Goal: Task Accomplishment & Management: Manage account settings

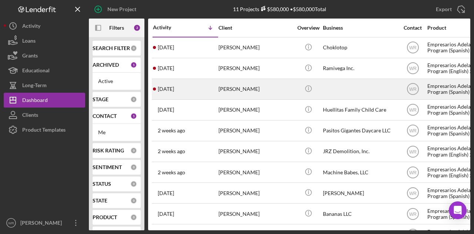
click at [235, 90] on div "[PERSON_NAME]" at bounding box center [256, 89] width 74 height 20
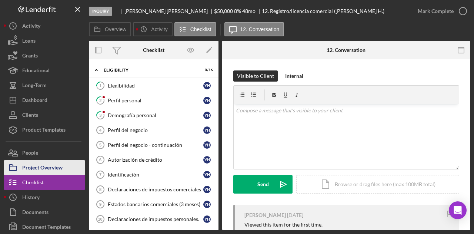
click at [53, 162] on div "Project Overview" at bounding box center [42, 168] width 40 height 17
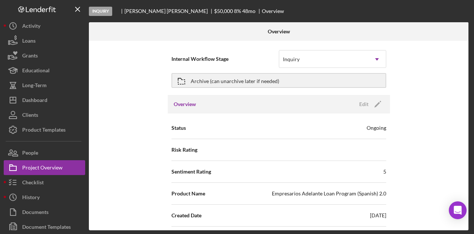
drag, startPoint x: 177, startPoint y: 13, endPoint x: 146, endPoint y: 15, distance: 31.2
click at [146, 15] on div "Inquiry Yesika Hurtado Basallo $50,000 $50,000 8 % 48 mo Overview" at bounding box center [280, 11] width 382 height 22
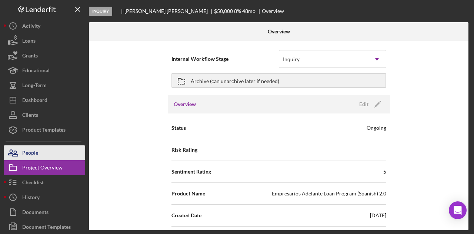
click at [59, 154] on button "People" at bounding box center [45, 152] width 82 height 15
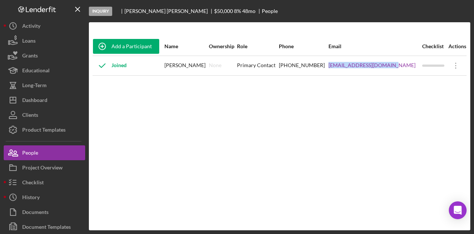
drag, startPoint x: 345, startPoint y: 73, endPoint x: 410, endPoint y: 75, distance: 65.2
click at [410, 75] on div "Add a Participant Name Ownership Role Phone Email Checklist Actions Joined Yesi…" at bounding box center [280, 126] width 382 height 178
copy tr "yesikah_777@hotmail.com"
drag, startPoint x: 305, startPoint y: 67, endPoint x: 348, endPoint y: 72, distance: 43.7
click at [348, 72] on tr "Joined Yesika Hurtado Basallo None Primary Contact (628) 217-0811 yesikah_777@h…" at bounding box center [280, 66] width 374 height 20
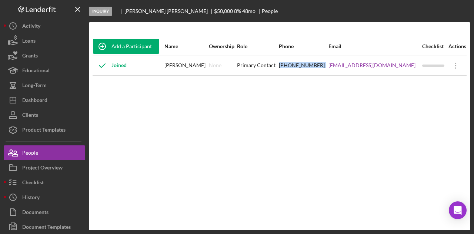
copy div "(628) 217-0811"
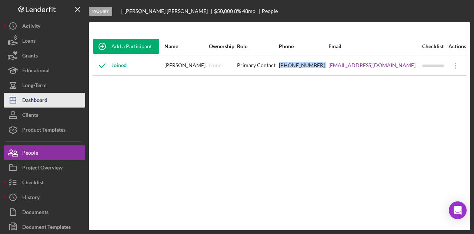
click at [51, 102] on button "Icon/Dashboard Dashboard" at bounding box center [45, 100] width 82 height 15
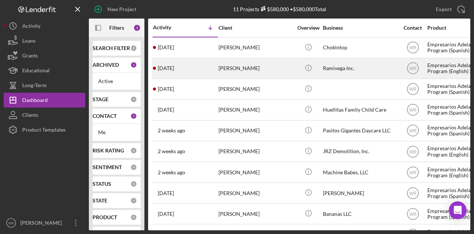
click at [252, 76] on div "[PERSON_NAME]" at bounding box center [256, 69] width 74 height 20
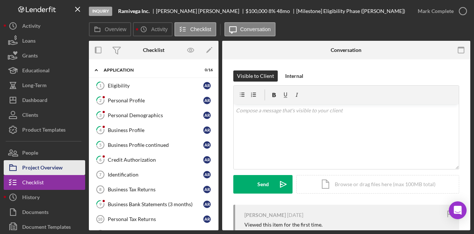
click at [48, 169] on div "Project Overview" at bounding box center [42, 168] width 40 height 17
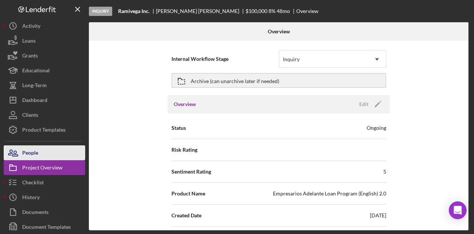
click at [54, 150] on button "People" at bounding box center [45, 152] width 82 height 15
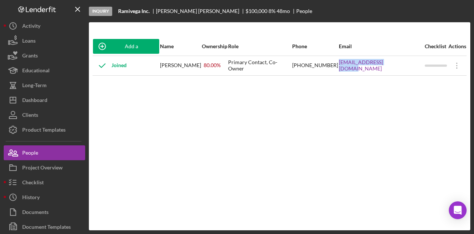
drag, startPoint x: 360, startPoint y: 69, endPoint x: 418, endPoint y: 69, distance: 57.1
click at [418, 69] on tr "Joined Arnulfo Ramirez Chavez 80.00 % Primary Contact, Co-Owner (628) 222-0933 …" at bounding box center [280, 66] width 374 height 20
copy tr "ramivegainc@gmail.com"
drag, startPoint x: 319, startPoint y: 69, endPoint x: 358, endPoint y: 71, distance: 39.3
click at [358, 71] on tr "Joined Arnulfo Ramirez Chavez 80.00 % Primary Contact, Co-Owner (628) 222-0933 …" at bounding box center [280, 66] width 374 height 20
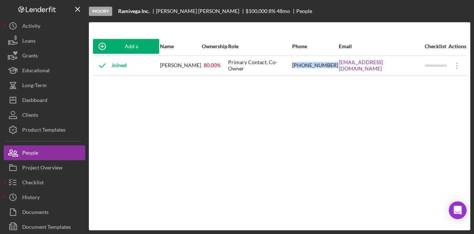
copy tr "(628) 222-0933"
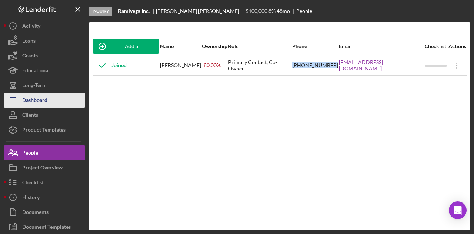
click at [46, 97] on div "Dashboard" at bounding box center [34, 101] width 25 height 17
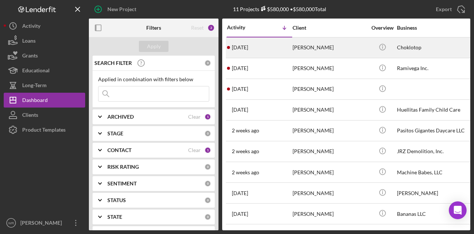
click at [271, 51] on div "3 days ago Carlos Rojas" at bounding box center [259, 48] width 65 height 20
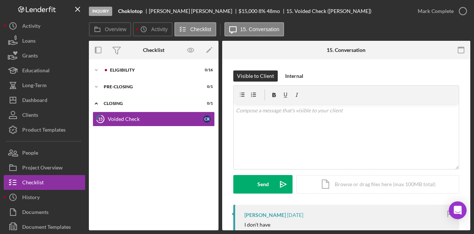
click at [61, 145] on button "People" at bounding box center [45, 152] width 82 height 15
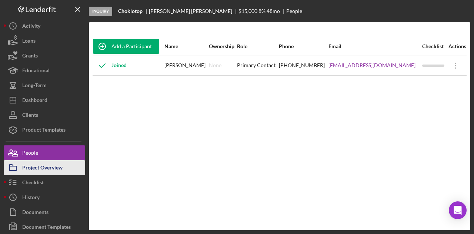
click at [66, 167] on button "Project Overview" at bounding box center [45, 167] width 82 height 15
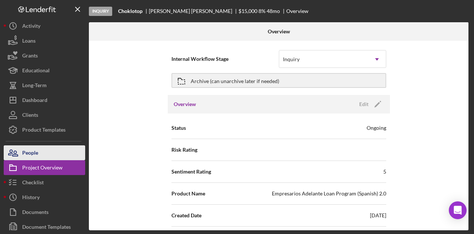
click at [61, 152] on button "People" at bounding box center [45, 152] width 82 height 15
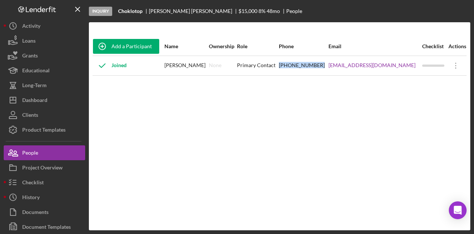
drag, startPoint x: 297, startPoint y: 71, endPoint x: 336, endPoint y: 74, distance: 39.4
click at [336, 74] on tr "Joined Carlos Rojas None Primary Contact (415) 716-4811 choklotop@gmail.com Ico…" at bounding box center [280, 66] width 374 height 20
copy tr "(415) 716-4811"
click at [383, 70] on div "choklotop@gmail.com" at bounding box center [375, 65] width 93 height 19
drag, startPoint x: 406, startPoint y: 67, endPoint x: 345, endPoint y: 70, distance: 61.2
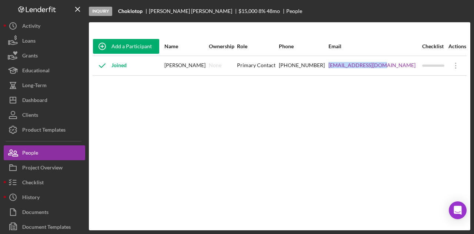
click at [345, 70] on tr "Joined Carlos Rojas None Primary Contact (415) 716-4811 choklotop@gmail.com Ico…" at bounding box center [280, 66] width 374 height 20
copy tr "choklotop@gmail.com"
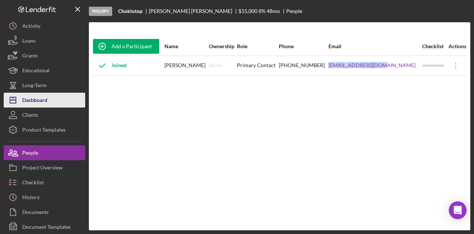
click at [53, 101] on button "Icon/Dashboard Dashboard" at bounding box center [45, 100] width 82 height 15
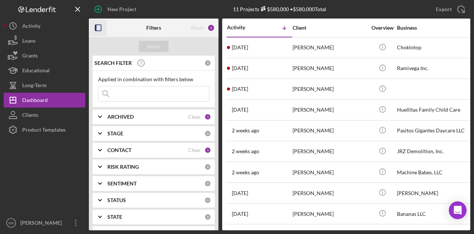
click at [97, 32] on icon "button" at bounding box center [98, 28] width 17 height 17
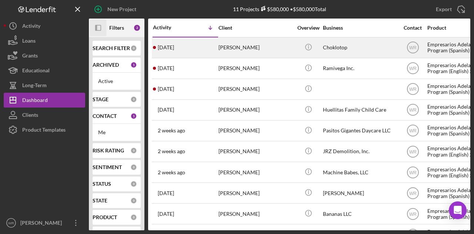
click at [186, 46] on div "3 days ago Carlos Rojas" at bounding box center [185, 48] width 65 height 20
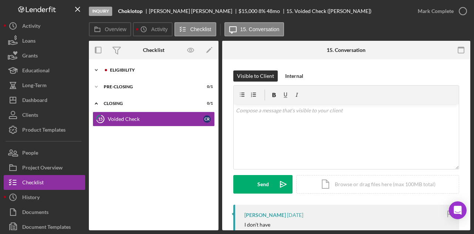
click at [130, 73] on div "Icon/Expander ELIGIBILITY 0 / 16" at bounding box center [154, 70] width 130 height 15
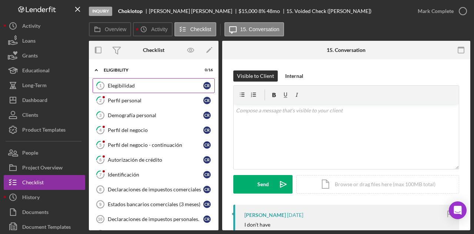
click at [132, 92] on link "1 Elegibilidad C R" at bounding box center [154, 85] width 122 height 15
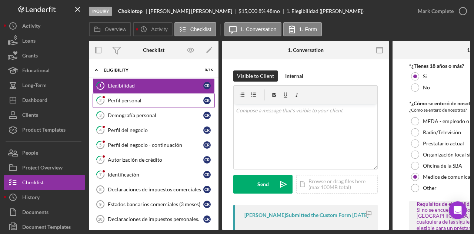
click at [127, 106] on link "2 Perfil personal C R" at bounding box center [154, 100] width 122 height 15
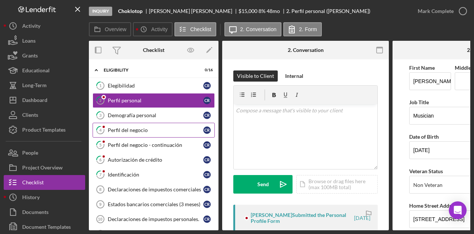
click at [124, 131] on div "Perfil del negocio" at bounding box center [156, 130] width 96 height 6
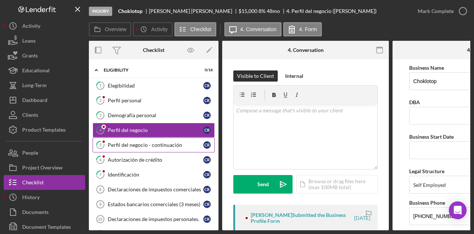
click at [130, 142] on div "Perfil del negocio - continuación" at bounding box center [156, 145] width 96 height 6
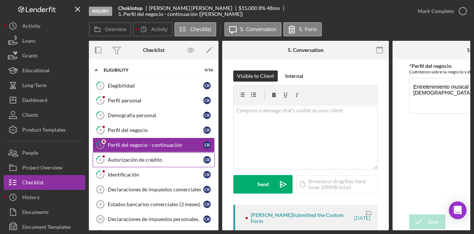
click at [129, 159] on div "Autorización de crédito" at bounding box center [156, 160] width 96 height 6
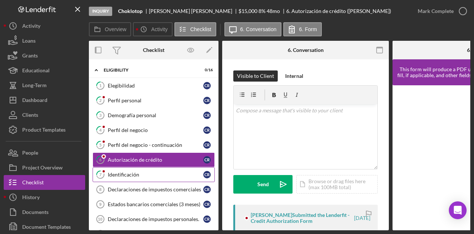
click at [128, 179] on link "7 Identificación C R" at bounding box center [154, 174] width 122 height 15
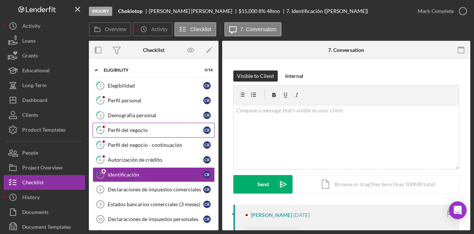
click at [144, 133] on link "4 Perfil del negocio C R" at bounding box center [154, 130] width 122 height 15
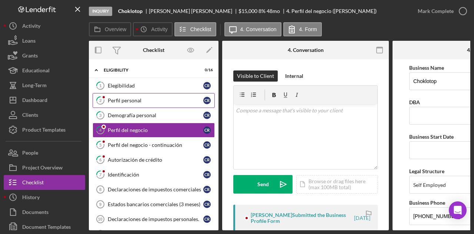
click at [162, 103] on div "Perfil personal" at bounding box center [156, 100] width 96 height 6
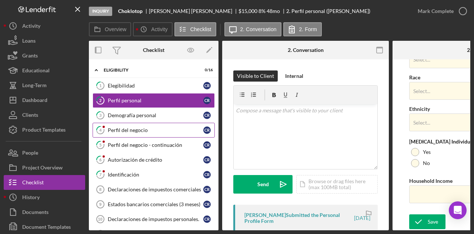
click at [173, 125] on link "4 Perfil del negocio C R" at bounding box center [154, 130] width 122 height 15
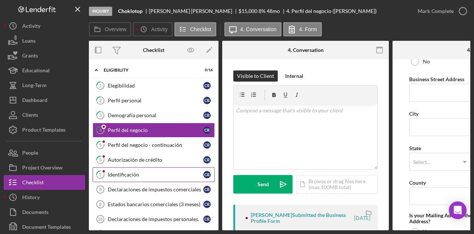
scroll to position [446, 0]
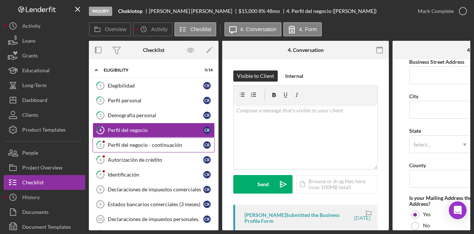
click at [124, 143] on div "Perfil del negocio - continuación" at bounding box center [156, 145] width 96 height 6
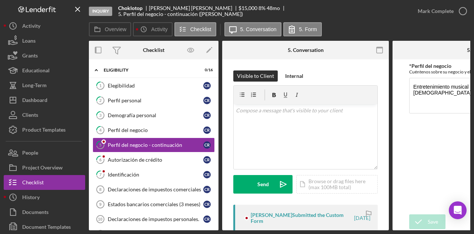
click at [443, 133] on div "*Perfil del negocio Cuéntenos sobre su negocio y el motivo de su solicitud de p…" at bounding box center [475, 136] width 133 height 147
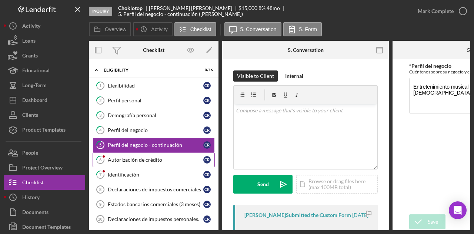
click at [134, 162] on link "6 Autorización de crédito C R" at bounding box center [154, 159] width 122 height 15
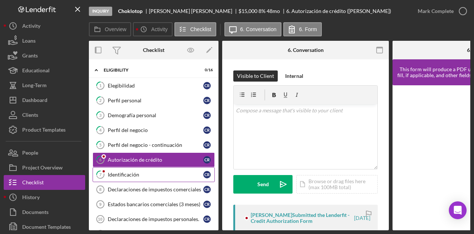
click at [180, 176] on link "7 Identificación C R" at bounding box center [154, 174] width 122 height 15
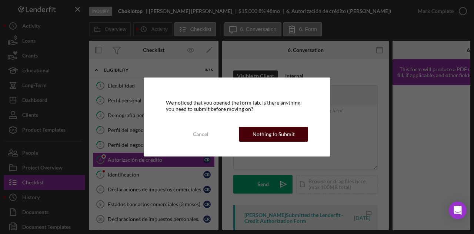
click at [267, 133] on div "Nothing to Submit" at bounding box center [274, 134] width 42 height 15
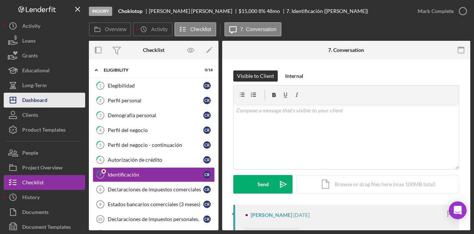
click at [55, 94] on button "Icon/Dashboard Dashboard" at bounding box center [45, 100] width 82 height 15
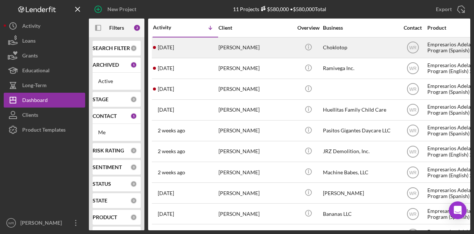
click at [236, 51] on div "[PERSON_NAME]" at bounding box center [256, 48] width 74 height 20
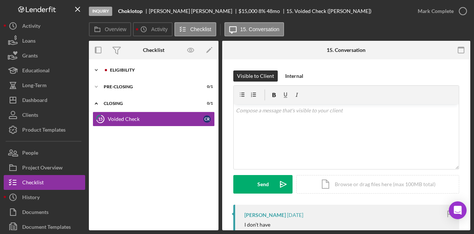
click at [135, 69] on div "ELIGIBILITY" at bounding box center [159, 70] width 99 height 4
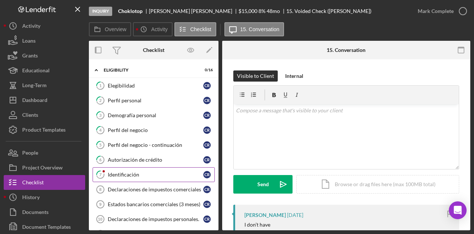
click at [123, 167] on link "7 Identificación C R" at bounding box center [154, 174] width 122 height 15
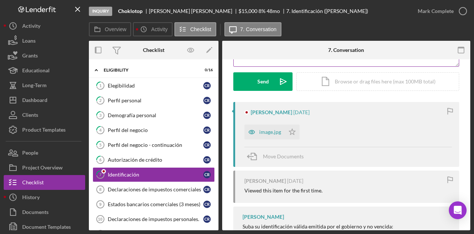
scroll to position [103, 0]
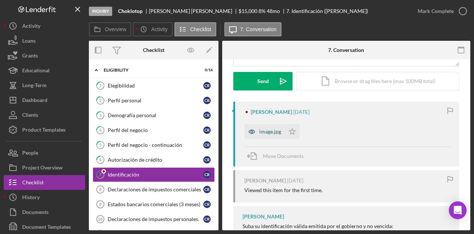
click at [269, 137] on div "image.jpg" at bounding box center [265, 131] width 40 height 15
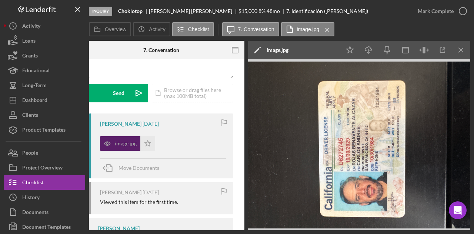
scroll to position [0, 0]
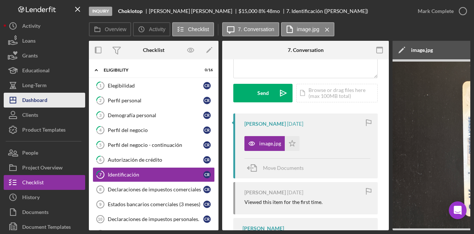
click at [60, 103] on button "Icon/Dashboard Dashboard" at bounding box center [45, 100] width 82 height 15
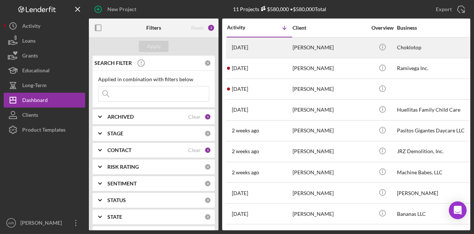
click at [299, 53] on div "[PERSON_NAME]" at bounding box center [330, 48] width 74 height 20
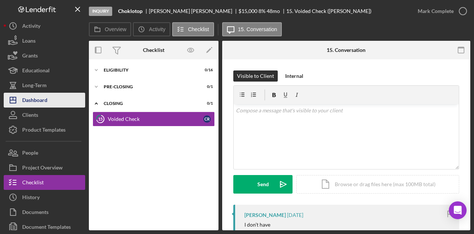
click at [64, 99] on button "Icon/Dashboard Dashboard" at bounding box center [45, 100] width 82 height 15
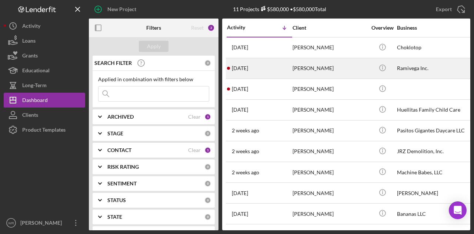
click at [301, 65] on div "[PERSON_NAME]" at bounding box center [330, 69] width 74 height 20
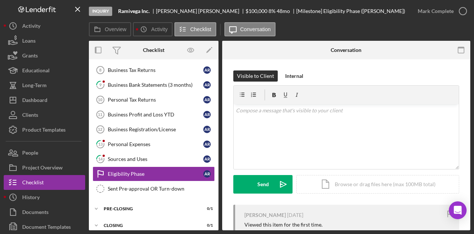
scroll to position [121, 0]
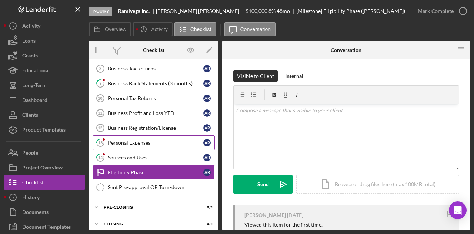
click at [147, 140] on div "Personal Expenses" at bounding box center [156, 143] width 96 height 6
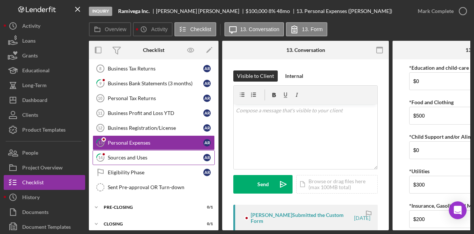
click at [143, 154] on div "Sources and Uses" at bounding box center [156, 157] width 96 height 6
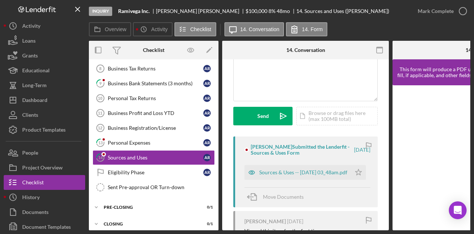
scroll to position [69, 0]
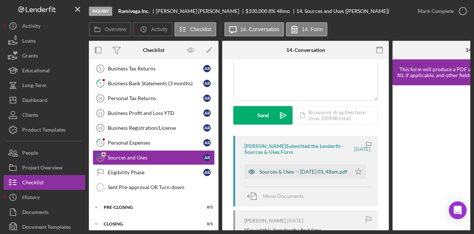
click at [290, 169] on div "Sources & Uses -- 2025-09-22 03_48am.pdf" at bounding box center [303, 172] width 88 height 6
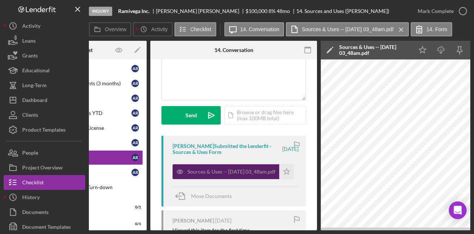
scroll to position [0, 0]
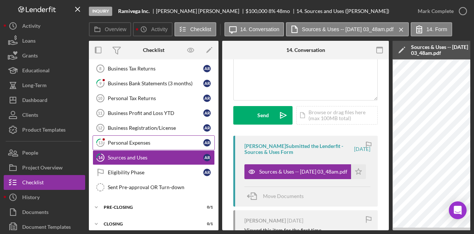
click at [163, 135] on link "13 Personal Expenses A R" at bounding box center [154, 142] width 122 height 15
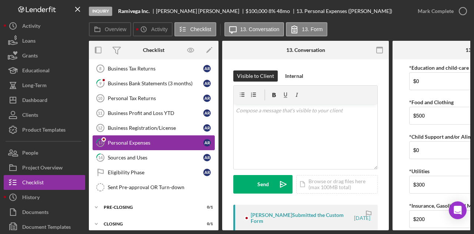
scroll to position [0, 89]
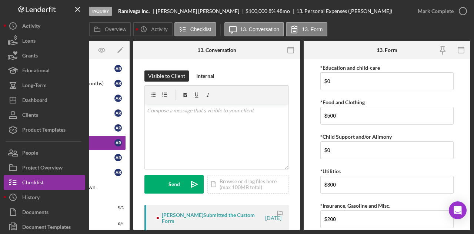
click at [313, 184] on form "*Education and child-care $0 *Food and Clothing $500 *Child Support and/or Alim…" at bounding box center [387, 144] width 167 height 171
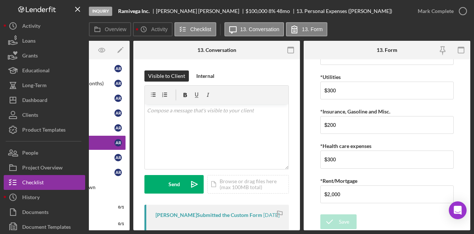
scroll to position [0, 0]
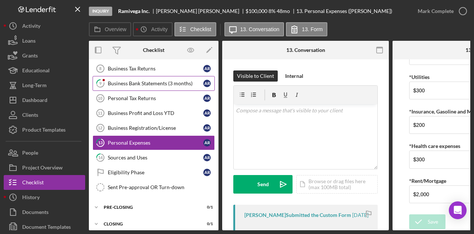
click at [126, 83] on div "Business Bank Statements (3 months)" at bounding box center [156, 83] width 96 height 6
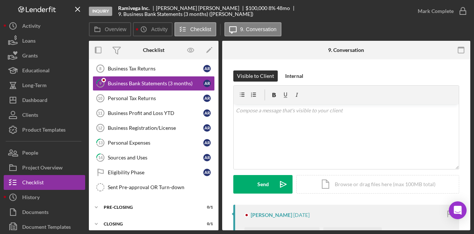
drag, startPoint x: 126, startPoint y: 83, endPoint x: 308, endPoint y: 202, distance: 218.1
click at [308, 202] on div "Overview Internal Workflow Stage Inquiry Icon/Dropdown Arrow Archive (can unarc…" at bounding box center [280, 135] width 382 height 189
click at [308, 202] on div "Visible to Client Internal v Color teal Color pink Remove color Add row above A…" at bounding box center [346, 137] width 226 height 134
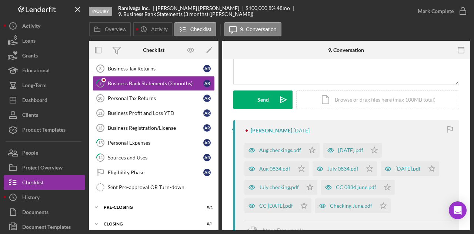
scroll to position [85, 0]
click at [272, 150] on div "Aug checkings.pdf" at bounding box center [280, 150] width 42 height 6
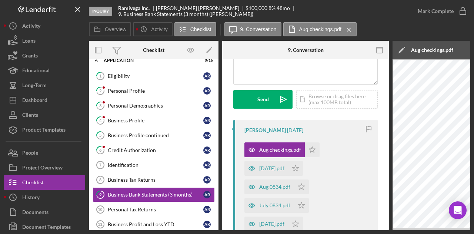
scroll to position [0, 0]
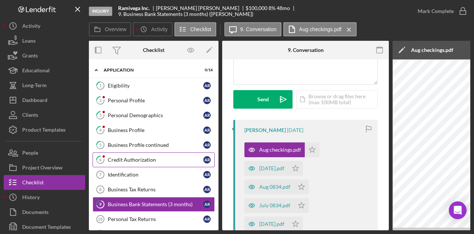
click at [125, 162] on link "6 Credit Authorization A R" at bounding box center [154, 159] width 122 height 15
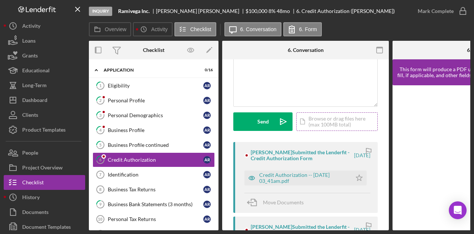
scroll to position [63, 0]
click at [296, 173] on div "Credit Authorization -- 2025-09-22 03_41am.pdf" at bounding box center [303, 178] width 89 height 12
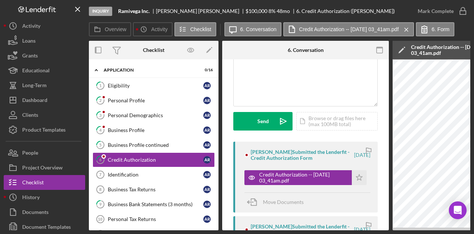
click at [299, 154] on div "Arnulfo Ramirez Chavez Submitted the Lenderfit - Credit Authorization Form" at bounding box center [302, 155] width 102 height 12
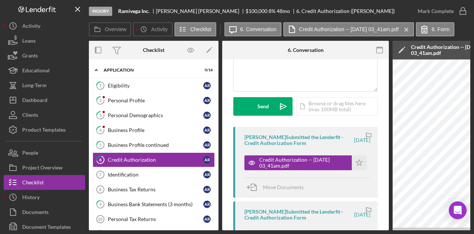
scroll to position [79, 0]
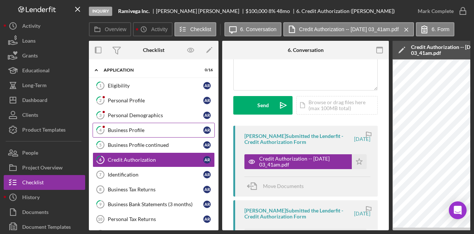
click at [140, 125] on link "4 Business Profile A R" at bounding box center [154, 130] width 122 height 15
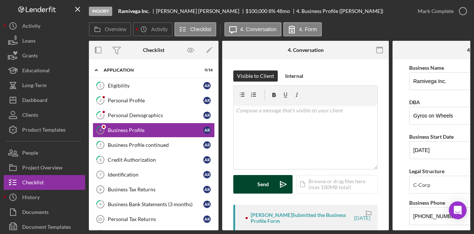
scroll to position [78, 0]
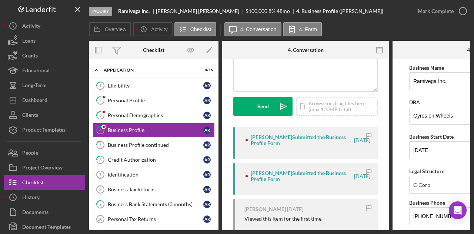
click at [304, 132] on div "Arnulfo Ramirez Chavez Submitted the Business Profile Form 3 days ago" at bounding box center [305, 143] width 144 height 32
click at [276, 188] on div "Arnulfo Ramirez Chavez Submitted the Business Profile Form 3 days ago" at bounding box center [305, 179] width 144 height 32
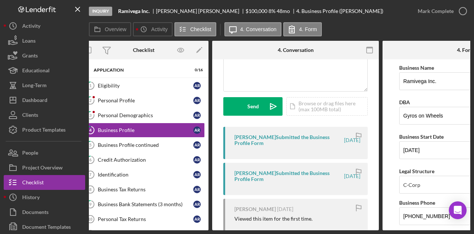
scroll to position [0, 0]
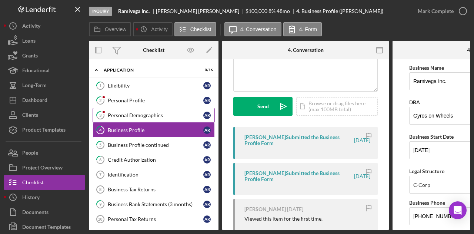
click at [159, 119] on link "3 Personal Demographics A R" at bounding box center [154, 115] width 122 height 15
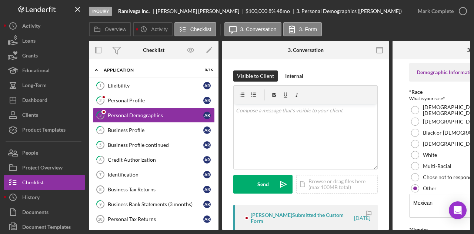
scroll to position [88, 0]
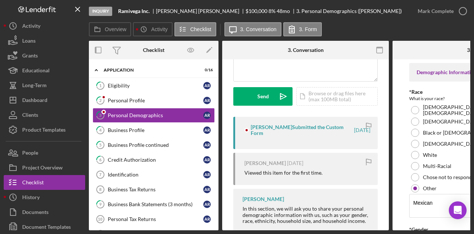
click at [290, 135] on div "Arnulfo Ramirez Chavez Submitted the Custom Form" at bounding box center [302, 130] width 102 height 12
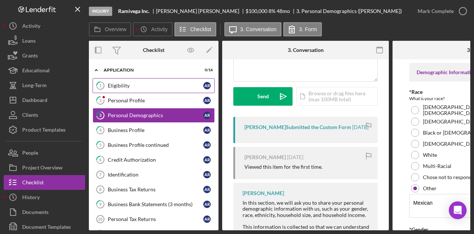
click at [127, 87] on div "Eligibility" at bounding box center [156, 86] width 96 height 6
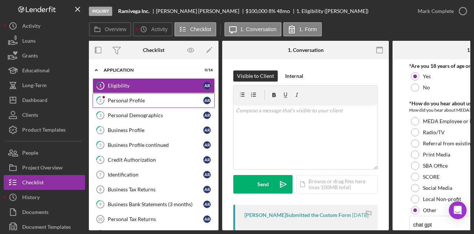
click at [127, 95] on link "2 Personal Profile A R" at bounding box center [154, 100] width 122 height 15
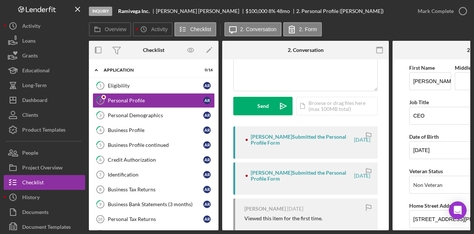
scroll to position [80, 0]
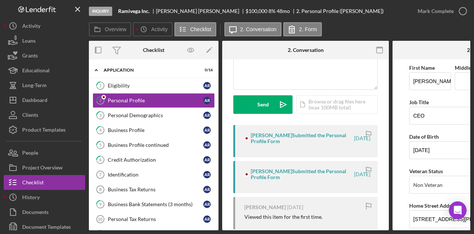
click at [266, 140] on div "Arnulfo Ramirez Chavez Submitted the Personal Profile Form" at bounding box center [302, 138] width 102 height 12
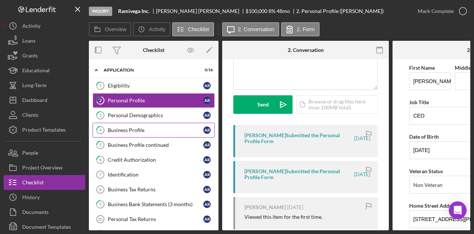
scroll to position [124, 0]
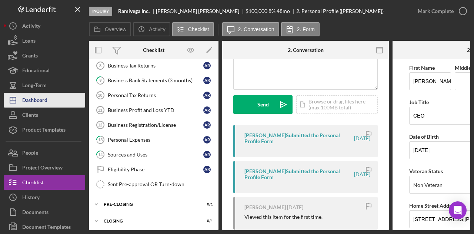
click at [27, 99] on div "Dashboard" at bounding box center [34, 101] width 25 height 17
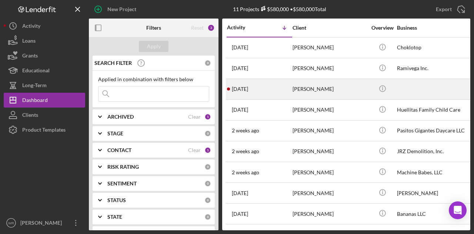
click at [292, 92] on td "[PERSON_NAME]" at bounding box center [330, 89] width 76 height 21
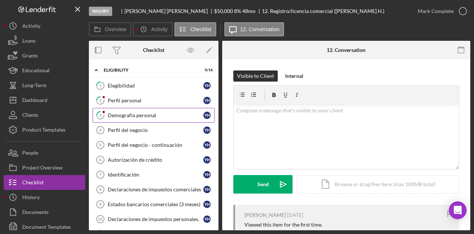
click at [129, 119] on link "3 Demografía personal Y H" at bounding box center [154, 115] width 122 height 15
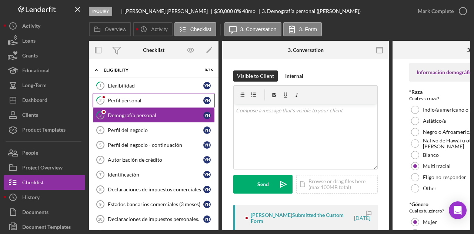
click at [136, 94] on link "2 Perfil personal Y H" at bounding box center [154, 100] width 122 height 15
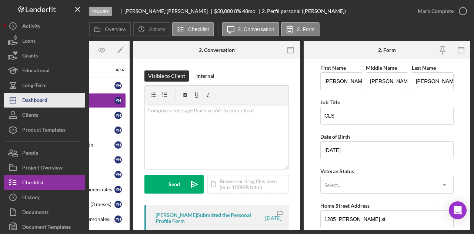
click at [48, 100] on button "Icon/Dashboard Dashboard" at bounding box center [45, 100] width 82 height 15
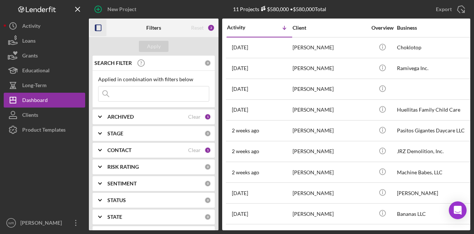
click at [104, 28] on icon "button" at bounding box center [98, 28] width 17 height 17
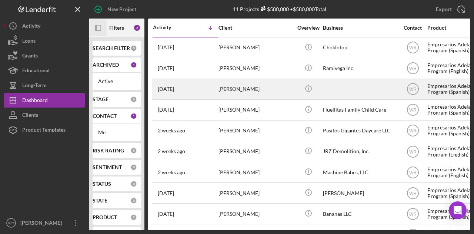
click at [192, 95] on div "6 days ago Yesika Hurtado Basallo" at bounding box center [185, 89] width 65 height 20
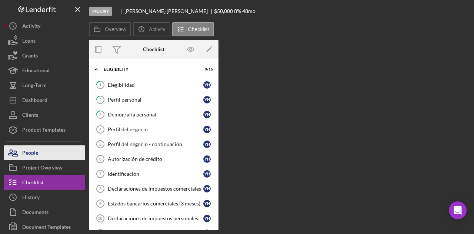
click at [27, 159] on div "People" at bounding box center [30, 153] width 16 height 17
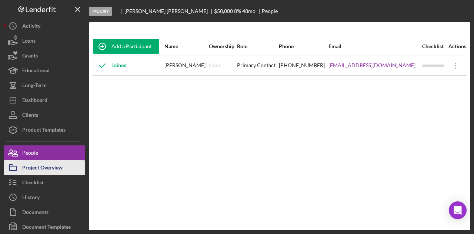
click at [43, 172] on div "Project Overview" at bounding box center [42, 168] width 40 height 17
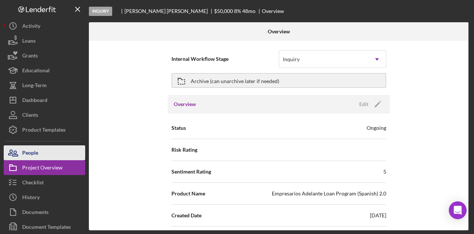
click at [46, 151] on button "People" at bounding box center [45, 152] width 82 height 15
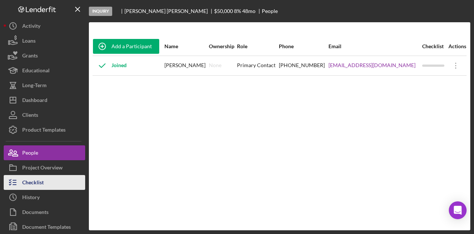
click at [42, 180] on div "Checklist" at bounding box center [32, 183] width 21 height 17
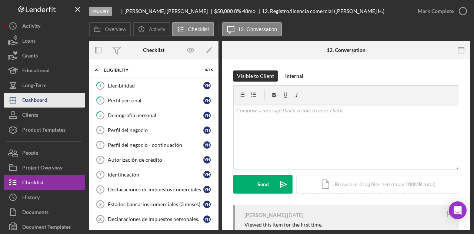
click at [53, 96] on button "Icon/Dashboard Dashboard" at bounding box center [45, 100] width 82 height 15
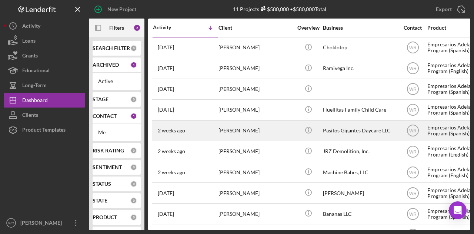
scroll to position [42, 0]
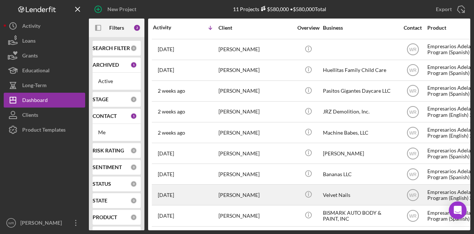
click at [218, 190] on td "4 weeks ago Susana Muniz" at bounding box center [186, 194] width 66 height 21
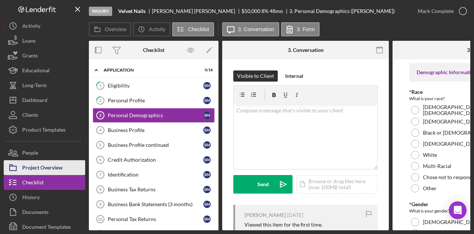
click at [53, 164] on div "Project Overview" at bounding box center [42, 168] width 40 height 17
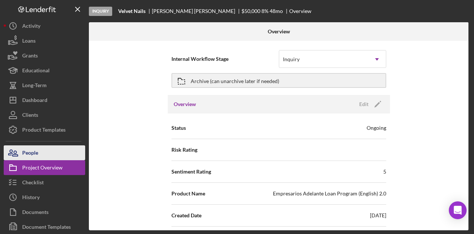
click at [58, 155] on button "People" at bounding box center [45, 152] width 82 height 15
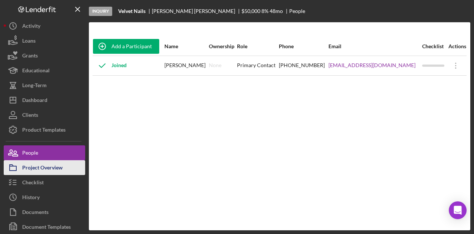
click at [54, 170] on div "Project Overview" at bounding box center [42, 168] width 40 height 17
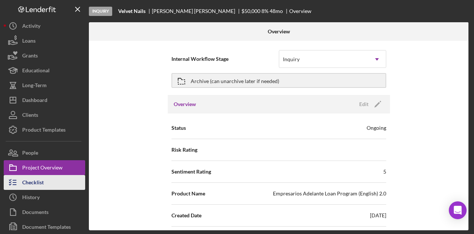
click at [49, 185] on button "Checklist" at bounding box center [45, 182] width 82 height 15
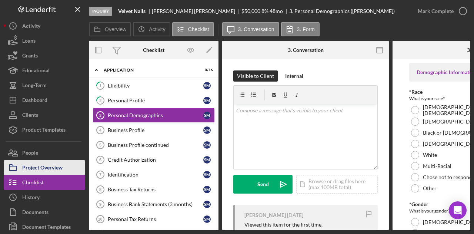
click at [71, 165] on button "Project Overview" at bounding box center [45, 167] width 82 height 15
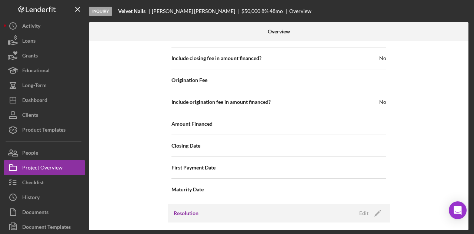
scroll to position [854, 0]
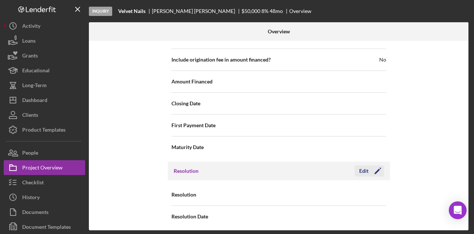
click at [367, 169] on button "Edit Icon/Edit" at bounding box center [369, 170] width 29 height 11
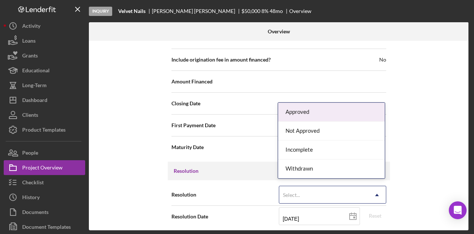
click at [343, 195] on div "Select..." at bounding box center [323, 194] width 89 height 17
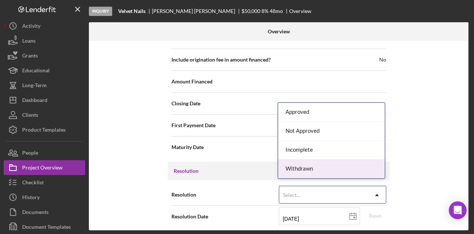
click at [313, 174] on div "Withdrawn" at bounding box center [331, 168] width 107 height 19
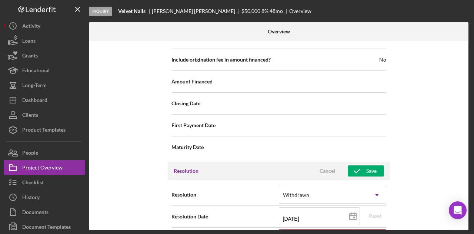
scroll to position [901, 0]
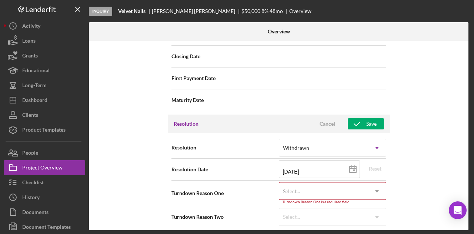
click at [307, 191] on div "Select..." at bounding box center [323, 191] width 89 height 17
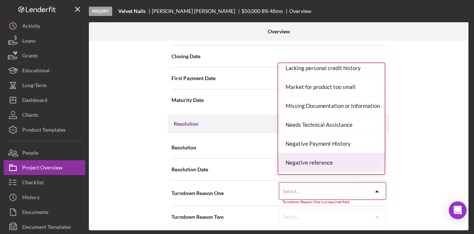
scroll to position [485, 0]
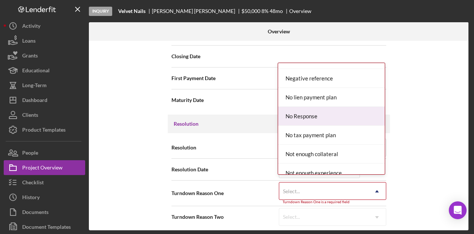
click at [336, 114] on div "No Response" at bounding box center [331, 116] width 107 height 19
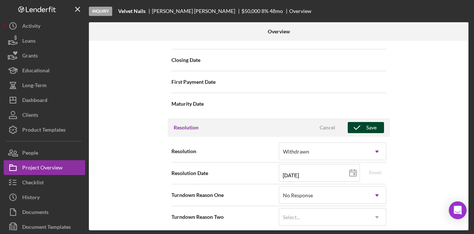
click at [363, 122] on icon "button" at bounding box center [357, 127] width 19 height 19
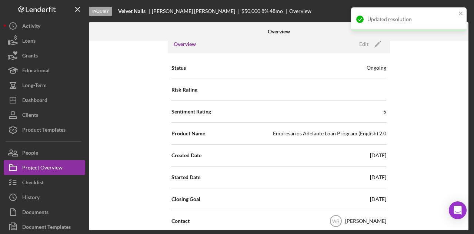
scroll to position [0, 0]
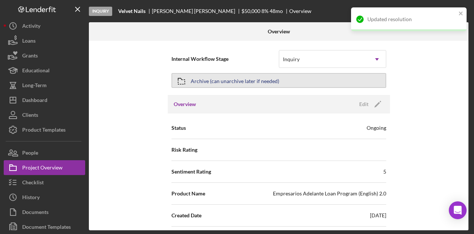
click at [313, 79] on button "Archive (can unarchive later if needed)" at bounding box center [279, 80] width 215 height 15
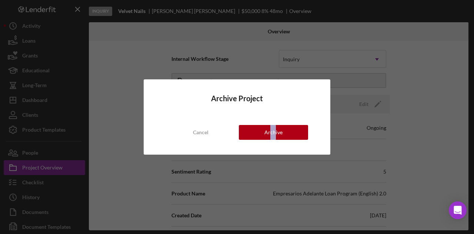
drag, startPoint x: 270, startPoint y: 153, endPoint x: 275, endPoint y: 143, distance: 10.3
click at [275, 143] on div "Archive Project Cancel Archive" at bounding box center [237, 116] width 187 height 75
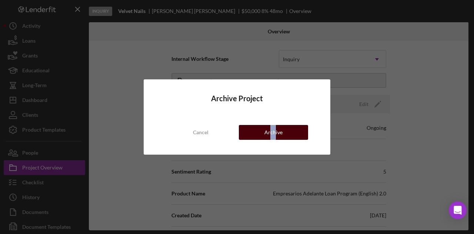
click at [287, 128] on button "Archive" at bounding box center [273, 132] width 69 height 15
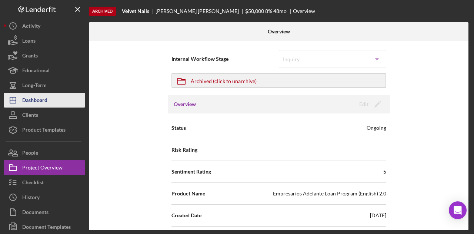
click at [49, 104] on button "Icon/Dashboard Dashboard" at bounding box center [45, 100] width 82 height 15
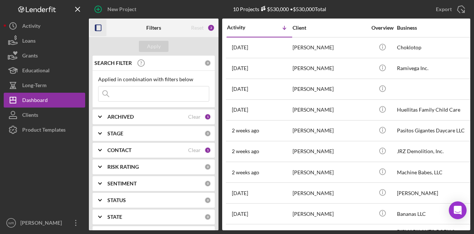
click at [101, 26] on rect "button" at bounding box center [98, 28] width 6 height 6
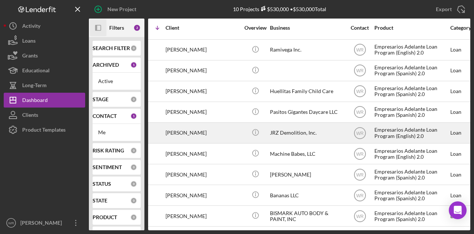
scroll to position [21, 0]
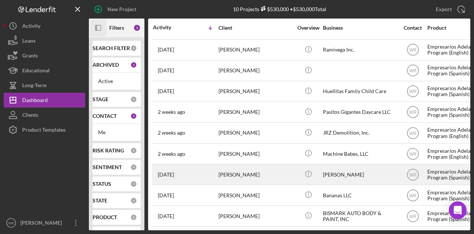
click at [196, 170] on div "3 weeks ago Medardo Garcia Lemus" at bounding box center [185, 174] width 65 height 20
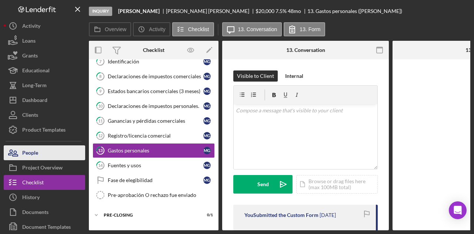
scroll to position [115, 0]
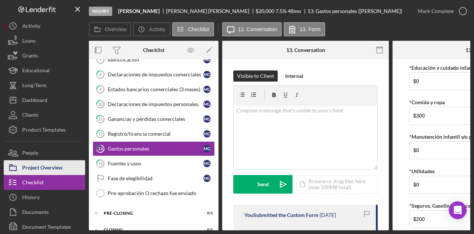
click at [42, 168] on div "Project Overview" at bounding box center [42, 168] width 40 height 17
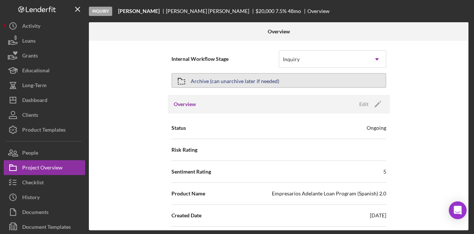
click at [263, 87] on div "Archive (can unarchive later if needed)" at bounding box center [235, 80] width 89 height 13
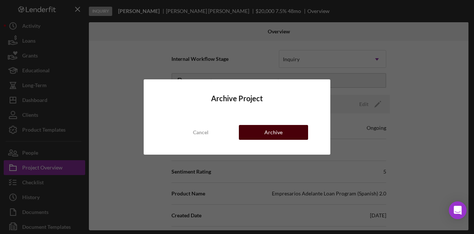
click at [268, 127] on div "Archive" at bounding box center [274, 132] width 18 height 15
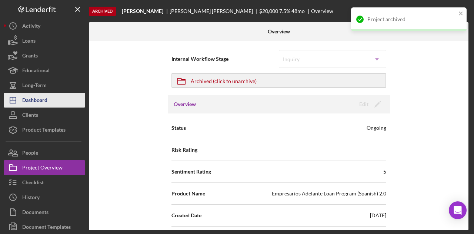
click at [43, 102] on div "Dashboard" at bounding box center [34, 101] width 25 height 17
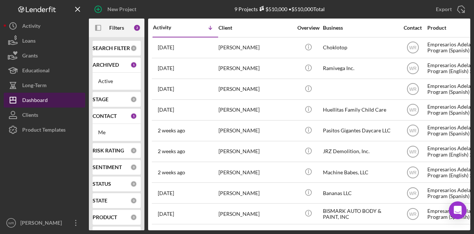
click at [37, 102] on div "Dashboard" at bounding box center [35, 101] width 26 height 17
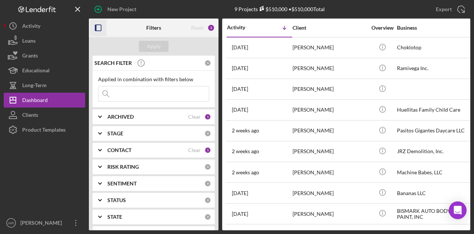
click at [93, 33] on icon "button" at bounding box center [98, 28] width 17 height 17
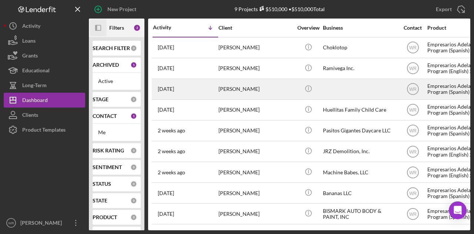
click at [196, 88] on div "6 days ago Yesika Hurtado Basallo" at bounding box center [185, 89] width 65 height 20
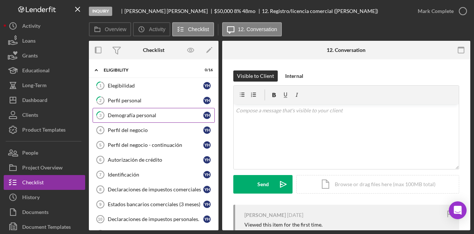
click at [107, 114] on icon "3" at bounding box center [100, 115] width 19 height 19
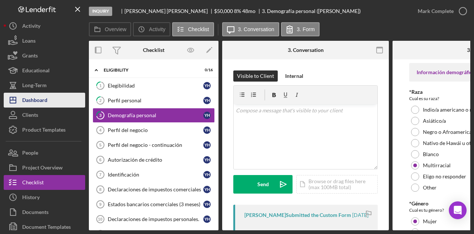
click at [63, 98] on button "Icon/Dashboard Dashboard" at bounding box center [45, 100] width 82 height 15
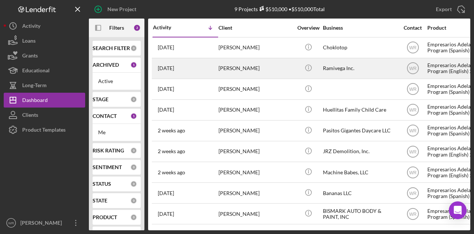
click at [262, 60] on div "[PERSON_NAME]" at bounding box center [256, 69] width 74 height 20
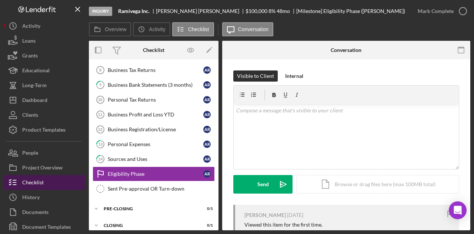
scroll to position [121, 0]
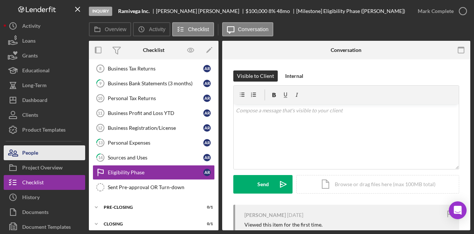
click at [48, 153] on button "People" at bounding box center [45, 152] width 82 height 15
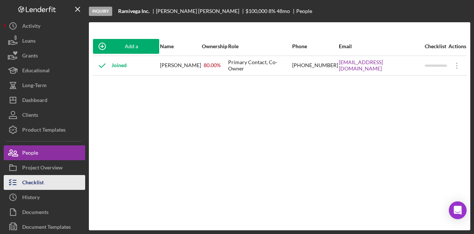
click at [49, 179] on button "Checklist" at bounding box center [45, 182] width 82 height 15
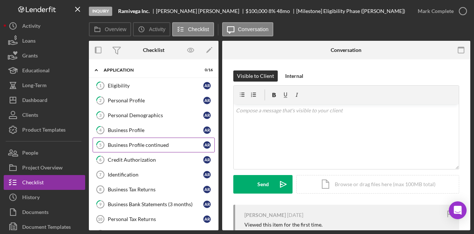
click at [136, 142] on div "Business Profile continued" at bounding box center [156, 145] width 96 height 6
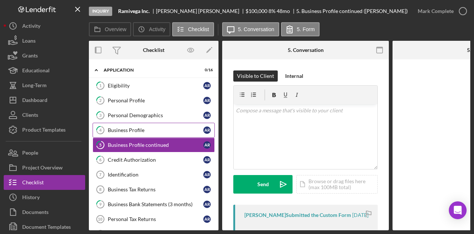
click at [140, 129] on div "Business Profile" at bounding box center [156, 130] width 96 height 6
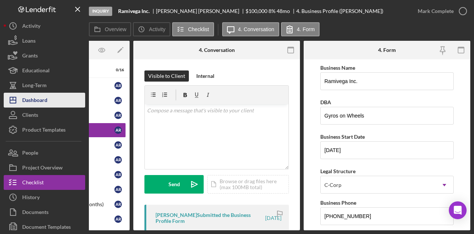
click at [57, 106] on button "Icon/Dashboard Dashboard" at bounding box center [45, 100] width 82 height 15
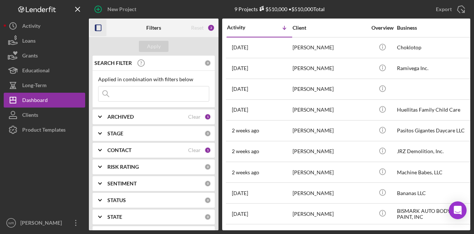
click at [100, 22] on icon "button" at bounding box center [98, 28] width 17 height 17
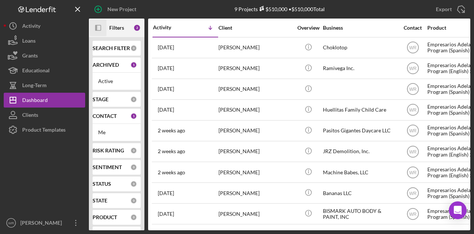
click at [99, 25] on rect "button" at bounding box center [98, 27] width 5 height 5
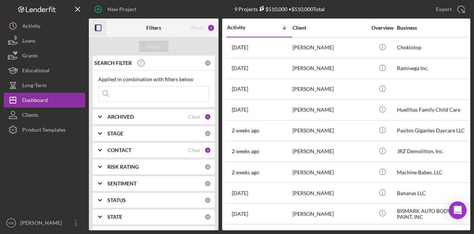
click at [140, 149] on div "CONTACT" at bounding box center [147, 150] width 81 height 6
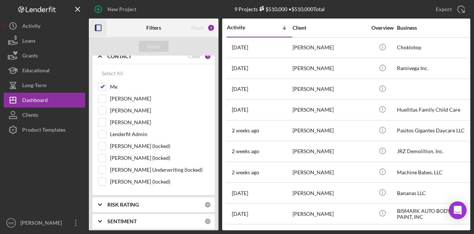
scroll to position [94, 0]
click at [142, 118] on label "Gloria Murillo" at bounding box center [159, 121] width 99 height 7
click at [106, 118] on input "Gloria Murillo" at bounding box center [102, 121] width 7 height 7
checkbox input "true"
click at [162, 38] on div "Apply" at bounding box center [154, 46] width 130 height 19
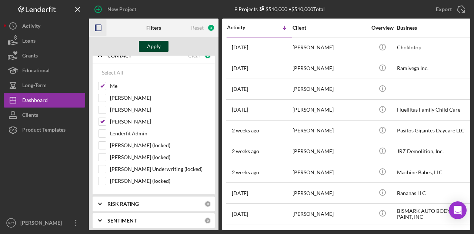
click at [159, 42] on div "Apply" at bounding box center [154, 46] width 14 height 11
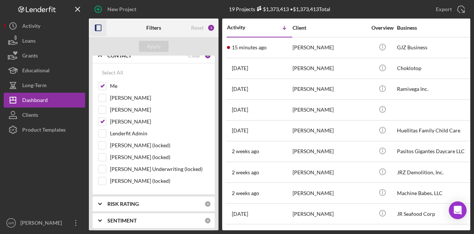
click at [102, 26] on icon "button" at bounding box center [98, 28] width 17 height 17
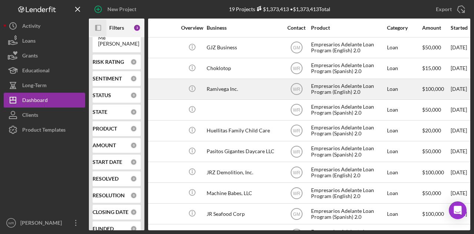
scroll to position [0, 0]
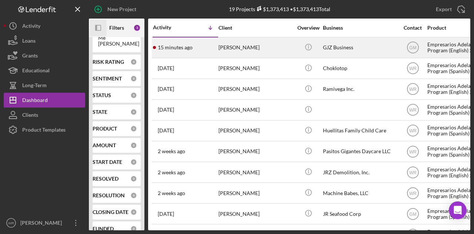
click at [184, 51] on div "15 minutes ago Zoe Booth" at bounding box center [185, 48] width 65 height 20
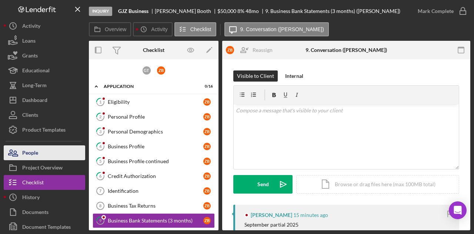
click at [63, 154] on button "People" at bounding box center [45, 152] width 82 height 15
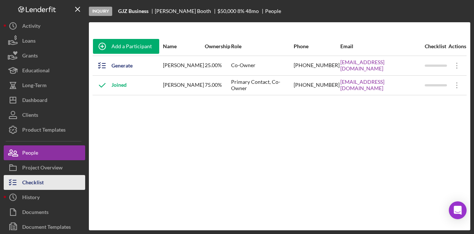
click at [44, 182] on button "Checklist" at bounding box center [45, 182] width 82 height 15
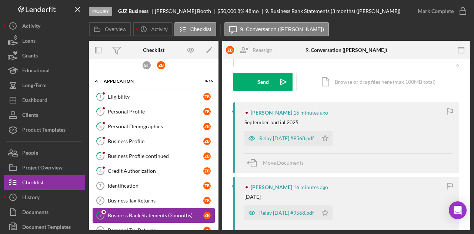
scroll to position [4, 0]
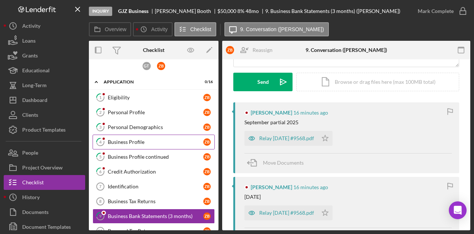
click at [152, 139] on div "Business Profile" at bounding box center [156, 142] width 96 height 6
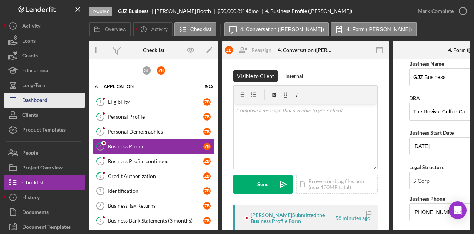
click at [61, 102] on button "Icon/Dashboard Dashboard" at bounding box center [45, 100] width 82 height 15
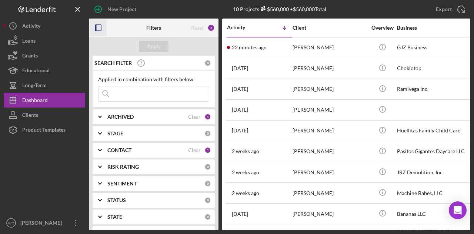
click at [101, 29] on icon "button" at bounding box center [98, 28] width 17 height 17
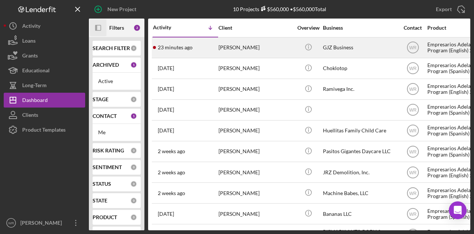
click at [263, 50] on div "[PERSON_NAME]" at bounding box center [256, 48] width 74 height 20
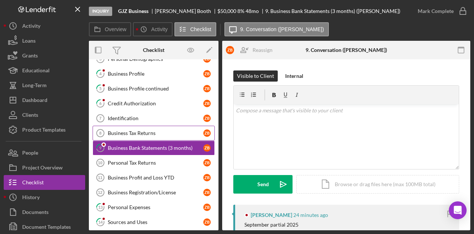
scroll to position [73, 0]
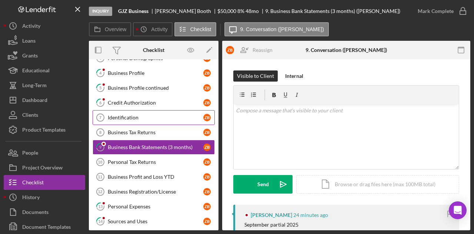
click at [147, 112] on link "Identification 7 Identification Z B" at bounding box center [154, 117] width 122 height 15
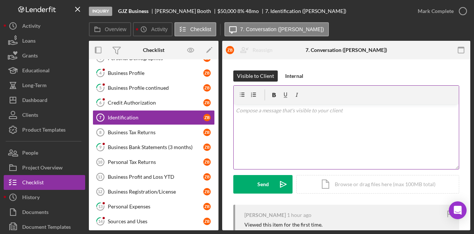
scroll to position [94, 0]
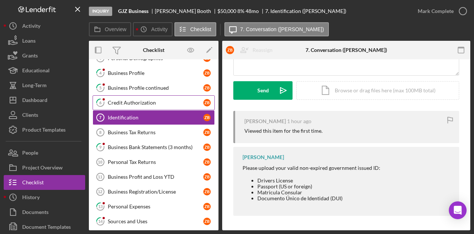
click at [172, 104] on link "6 Credit Authorization Z B" at bounding box center [154, 102] width 122 height 15
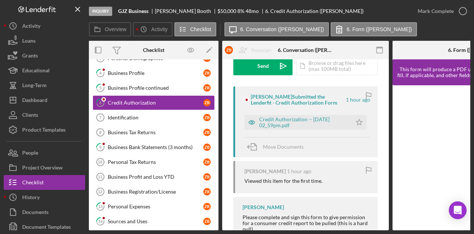
scroll to position [121, 0]
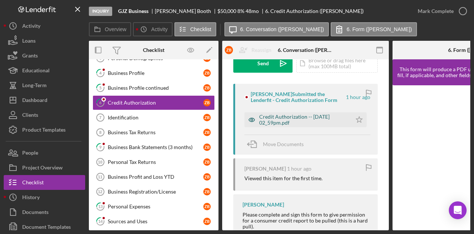
click at [285, 116] on div "Credit Authorization -- 2025-09-25 02_59pm.pdf" at bounding box center [303, 120] width 89 height 12
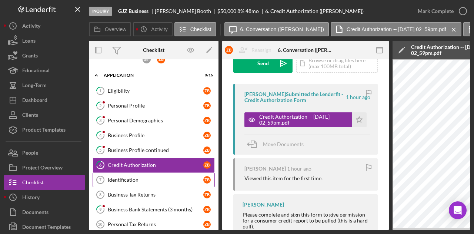
scroll to position [3, 0]
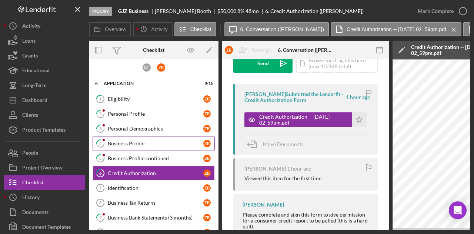
click at [134, 140] on div "Business Profile" at bounding box center [156, 143] width 96 height 6
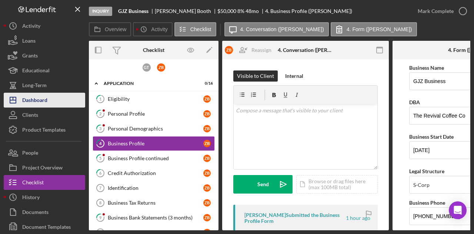
click at [50, 104] on button "Icon/Dashboard Dashboard" at bounding box center [45, 100] width 82 height 15
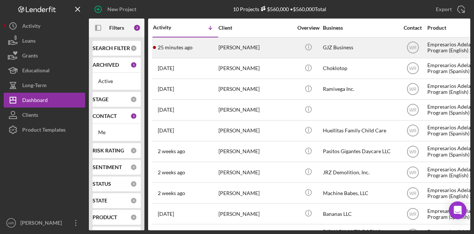
click at [199, 55] on div "25 minutes ago Zoe Booth" at bounding box center [185, 48] width 65 height 20
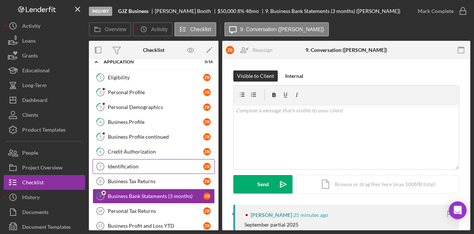
scroll to position [20, 0]
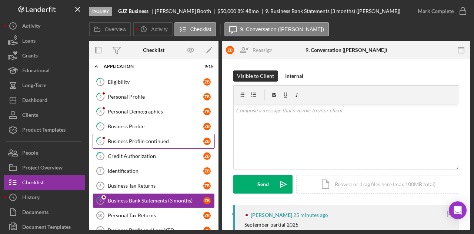
click at [134, 146] on link "5 Business Profile continued Z B" at bounding box center [154, 141] width 122 height 15
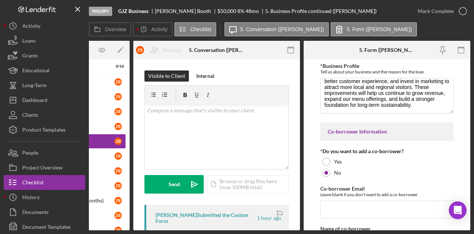
scroll to position [56, 0]
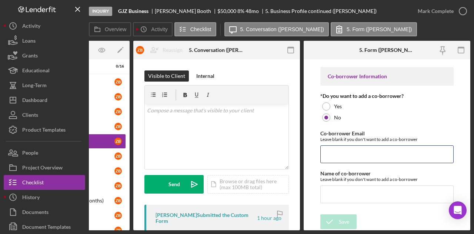
click at [349, 150] on input "Co-borrower Email" at bounding box center [386, 154] width 133 height 18
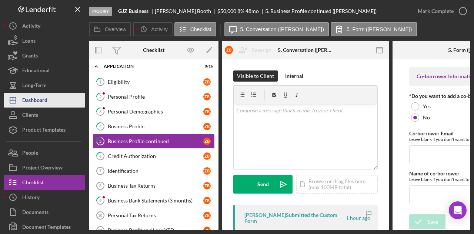
click at [43, 97] on div "Dashboard" at bounding box center [34, 101] width 25 height 17
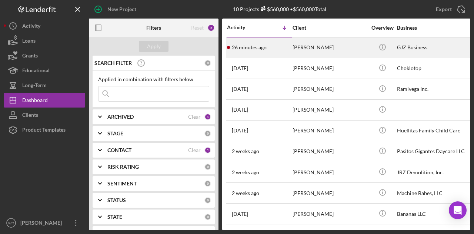
click at [266, 44] on time "26 minutes ago" at bounding box center [249, 47] width 35 height 6
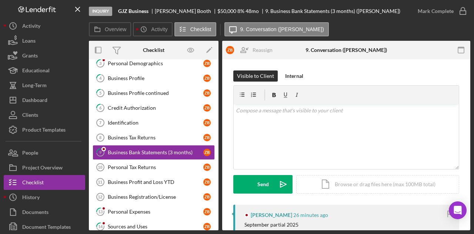
scroll to position [73, 0]
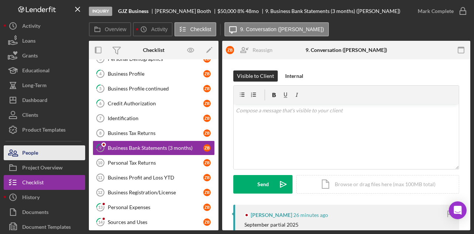
click at [49, 153] on button "People" at bounding box center [45, 152] width 82 height 15
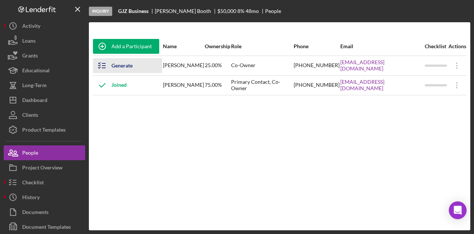
click at [140, 69] on div "Generate Checklist" at bounding box center [133, 65] width 43 height 15
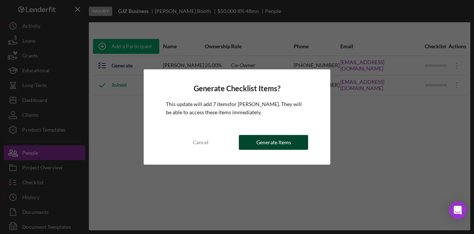
click at [279, 149] on div "Generate Items" at bounding box center [273, 142] width 35 height 15
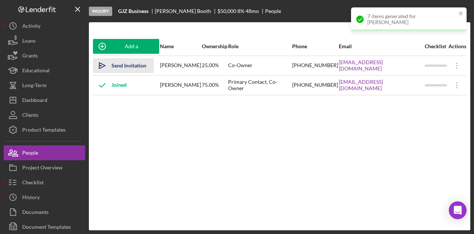
click at [139, 61] on div "Send Invitation" at bounding box center [129, 65] width 35 height 15
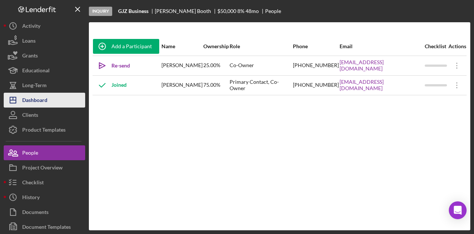
click at [51, 101] on button "Icon/Dashboard Dashboard" at bounding box center [45, 100] width 82 height 15
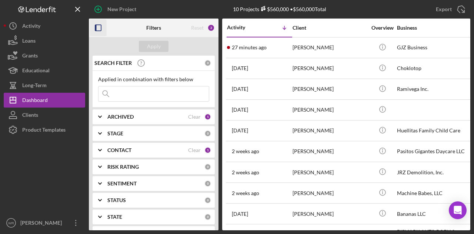
click at [103, 26] on icon "button" at bounding box center [98, 28] width 17 height 17
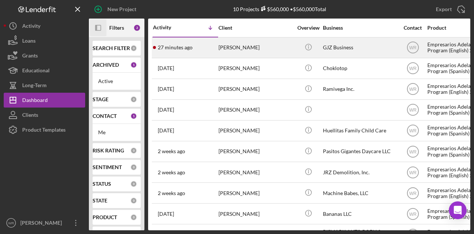
click at [245, 53] on div "[PERSON_NAME]" at bounding box center [256, 48] width 74 height 20
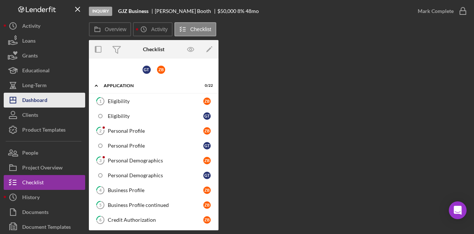
click at [42, 101] on div "Dashboard" at bounding box center [34, 101] width 25 height 17
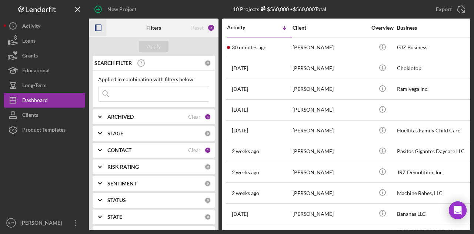
click at [100, 26] on icon "button" at bounding box center [98, 28] width 17 height 17
click at [98, 28] on icon "button" at bounding box center [98, 28] width 17 height 17
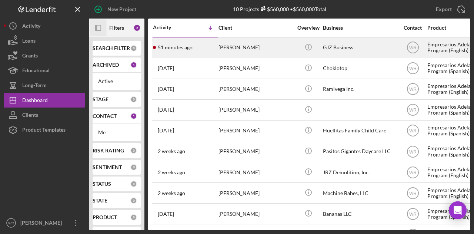
click at [219, 52] on div "[PERSON_NAME]" at bounding box center [256, 48] width 74 height 20
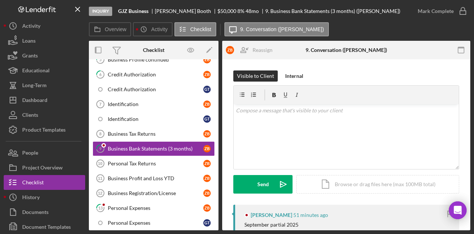
scroll to position [146, 0]
